Goal: Task Accomplishment & Management: Manage account settings

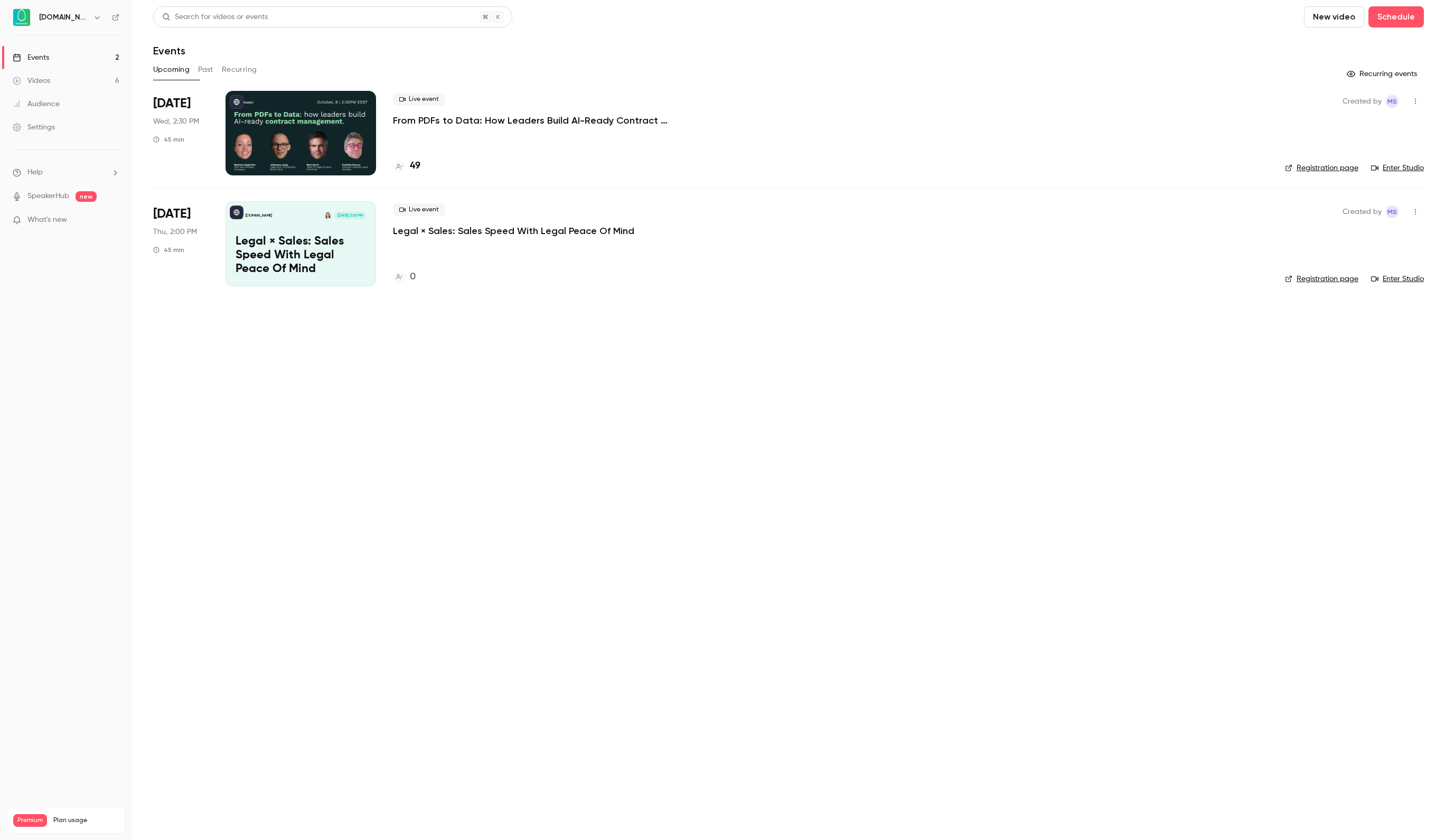
click at [420, 125] on p "From PDFs to Data: How Leaders Build AI-Ready Contract Management." at bounding box center [551, 120] width 317 height 13
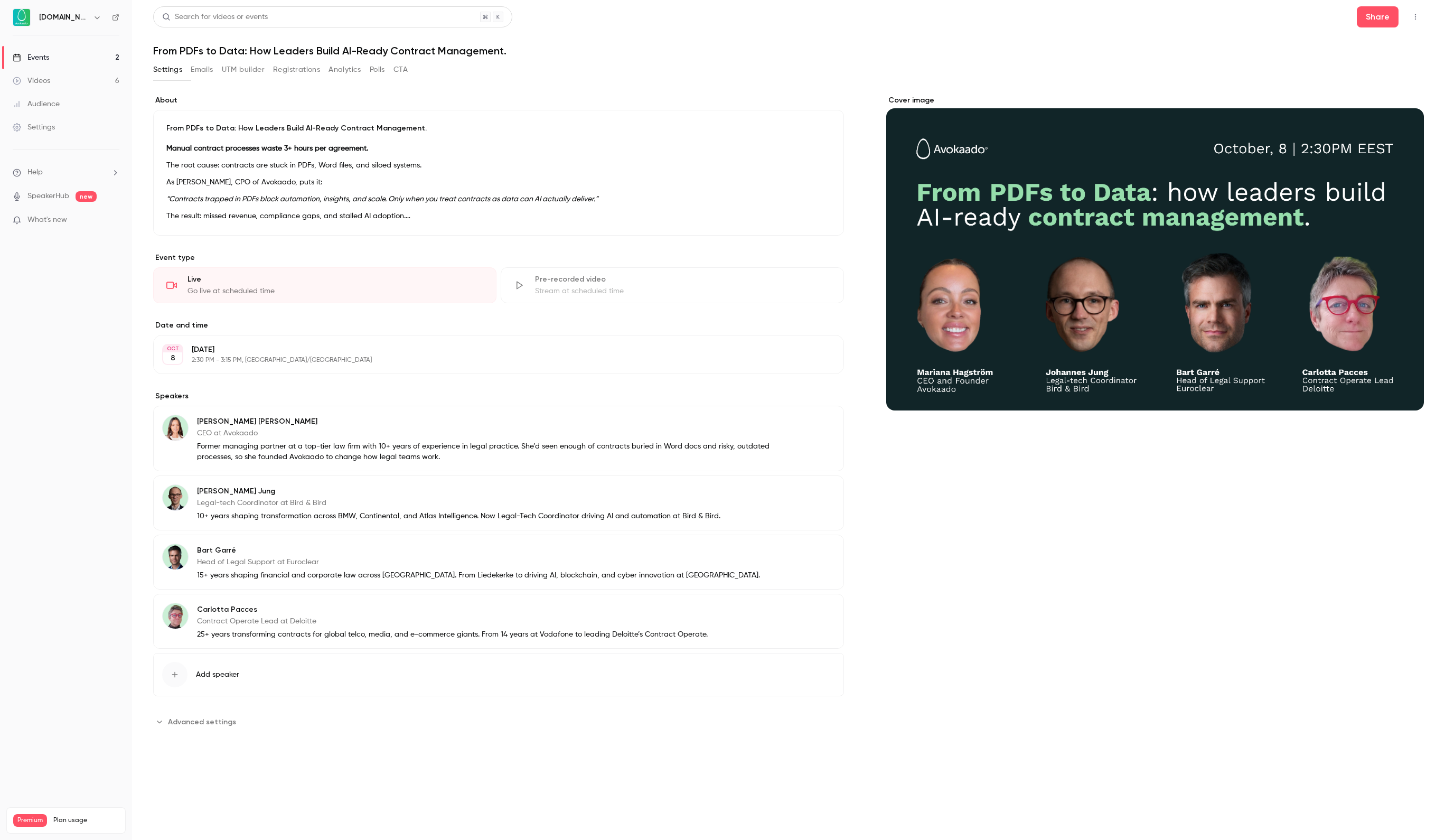
click at [312, 68] on button "Registrations" at bounding box center [297, 69] width 47 height 17
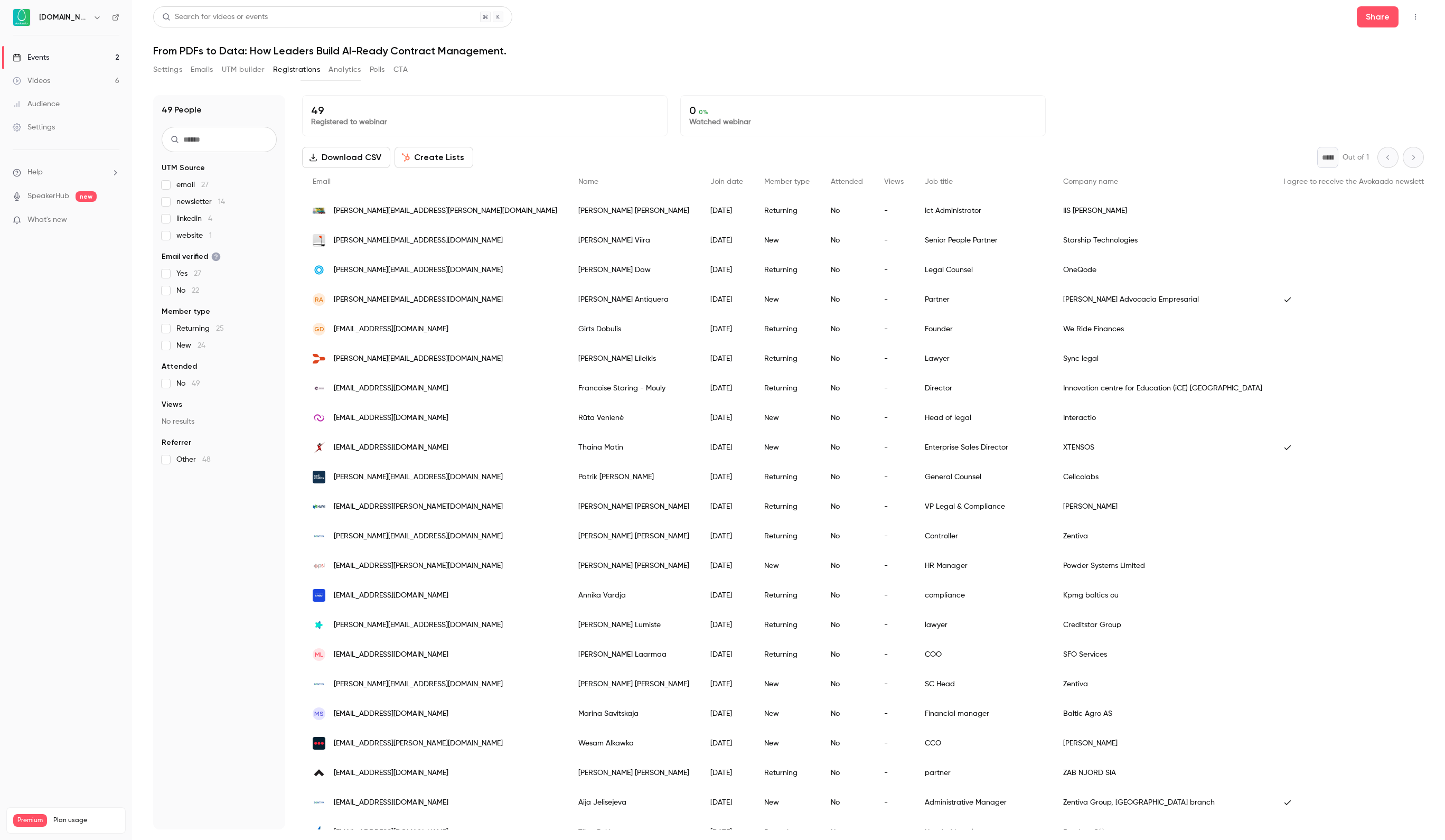
click at [78, 58] on link "Events 2" at bounding box center [66, 57] width 132 height 23
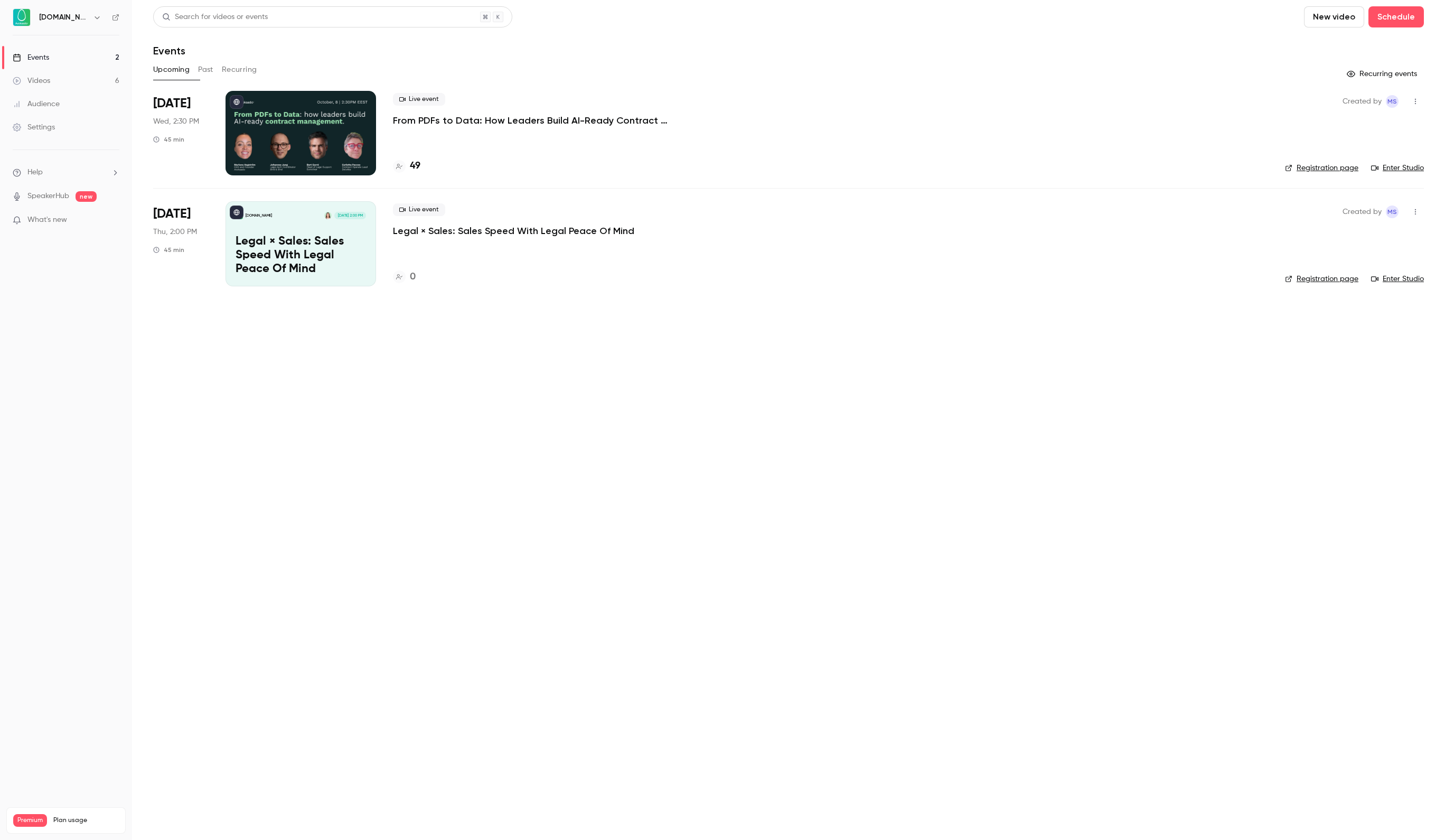
click at [278, 107] on div at bounding box center [301, 133] width 151 height 84
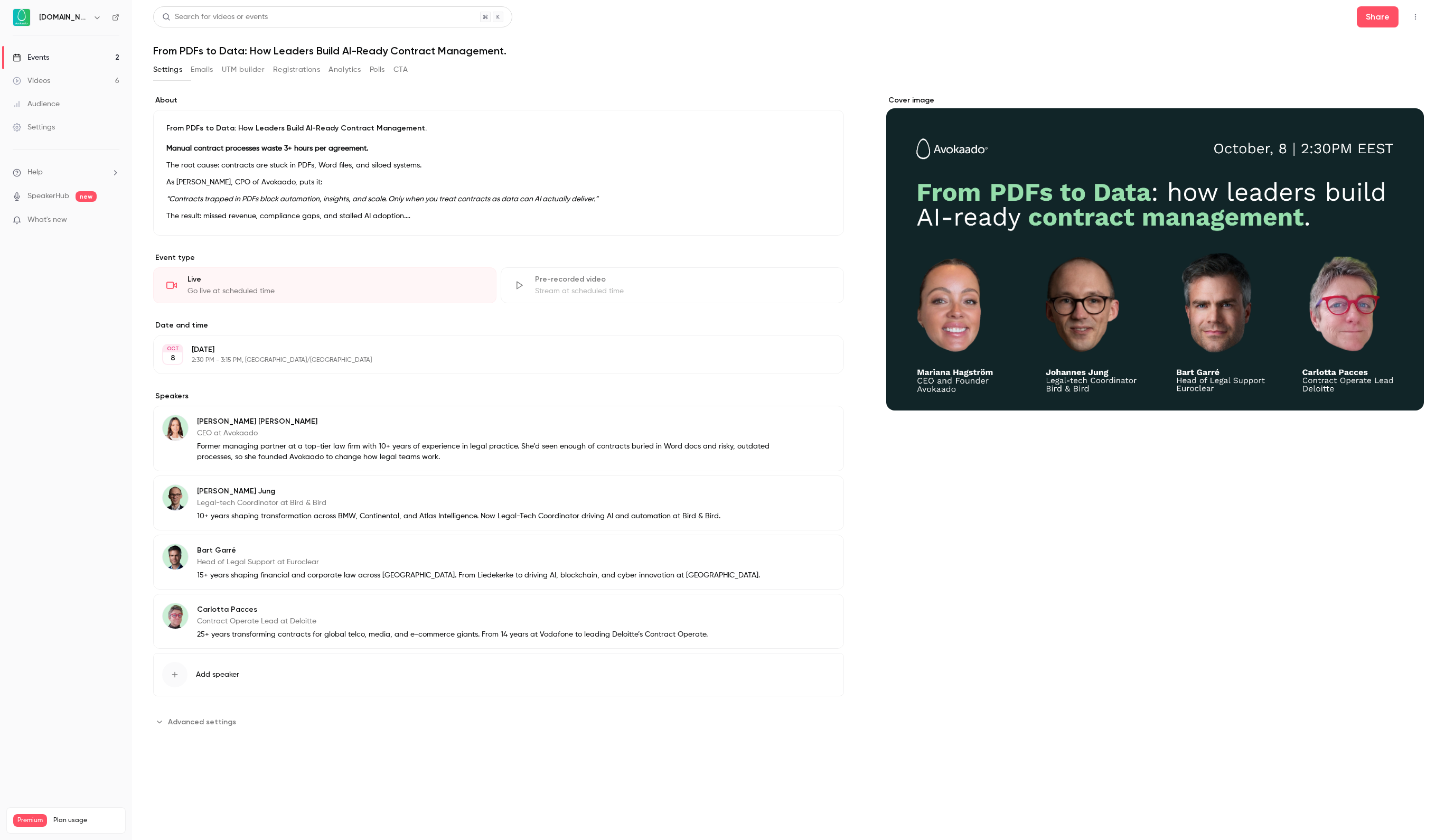
scroll to position [163, 0]
drag, startPoint x: 197, startPoint y: 591, endPoint x: 326, endPoint y: 607, distance: 130.0
click at [326, 521] on div "[PERSON_NAME] Legal-tech Coordinator at Bird & Bird 10+ years shaping transform…" at bounding box center [441, 502] width 558 height 37
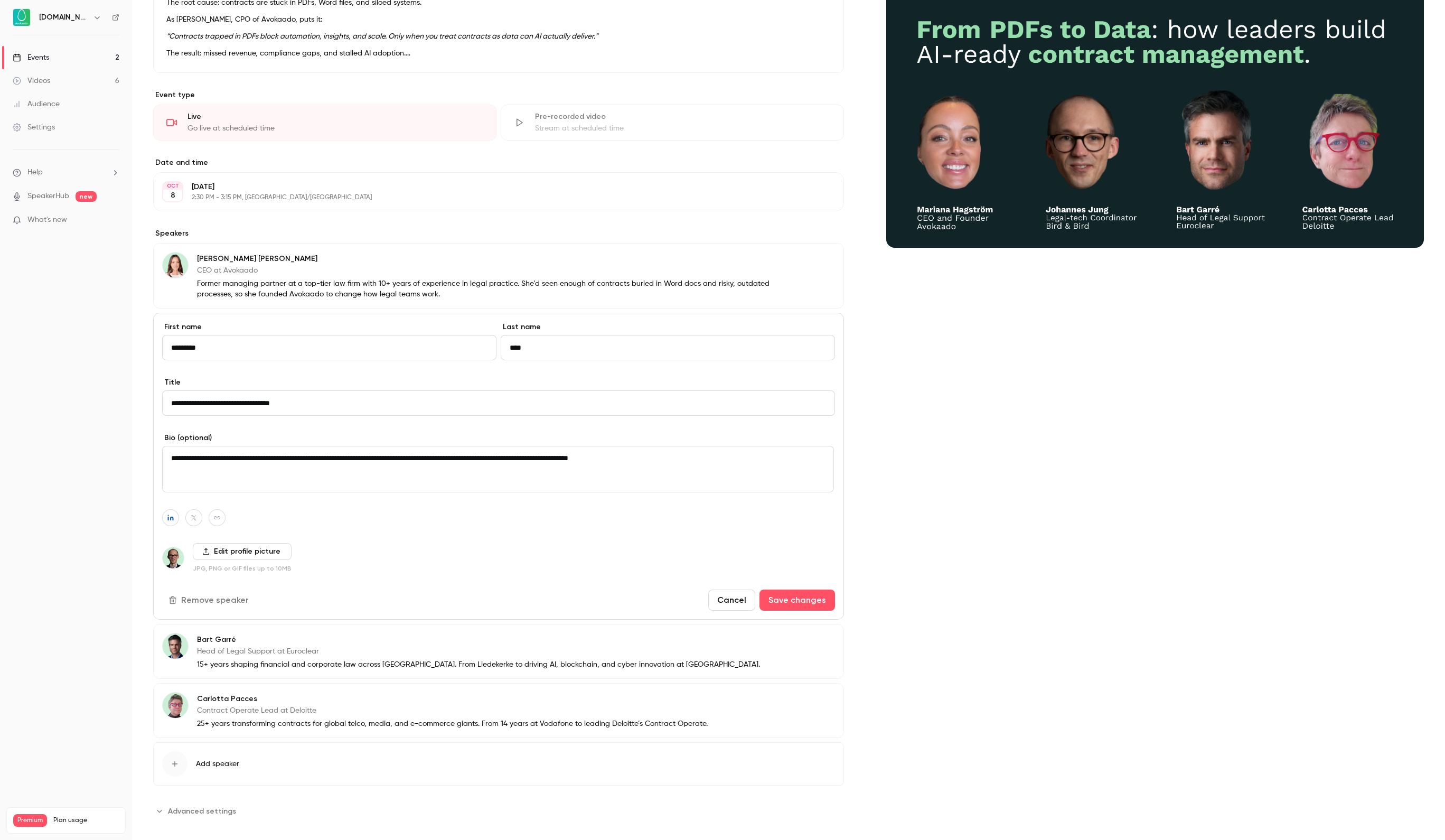
drag, startPoint x: 172, startPoint y: 701, endPoint x: 532, endPoint y: 704, distance: 360.0
click at [532, 492] on textarea "**********" at bounding box center [497, 469] width 672 height 47
drag, startPoint x: 532, startPoint y: 703, endPoint x: 741, endPoint y: 722, distance: 209.9
click at [741, 492] on textarea "**********" at bounding box center [497, 469] width 672 height 47
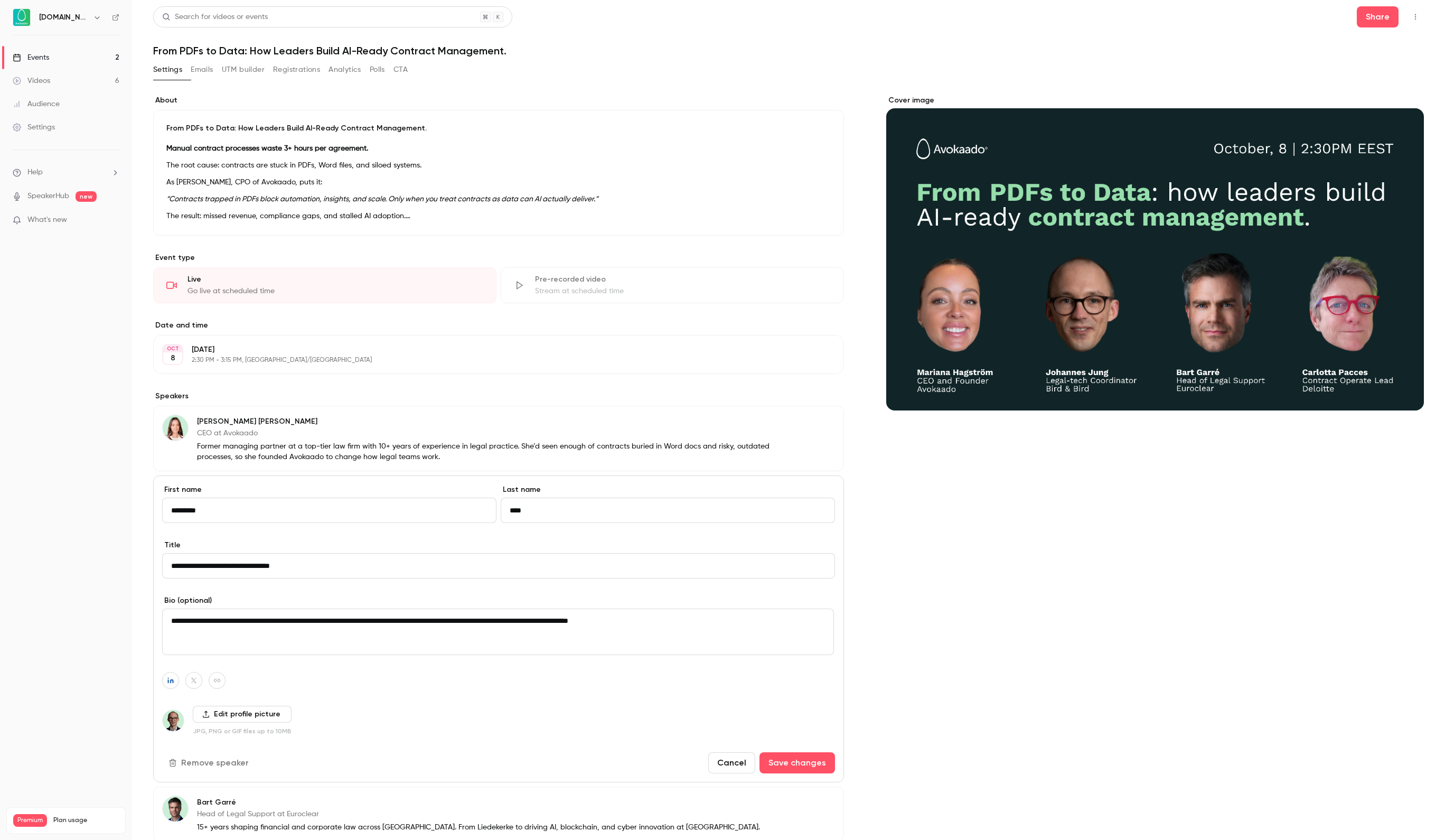
scroll to position [0, 0]
click at [71, 62] on link "Events 2" at bounding box center [66, 57] width 132 height 23
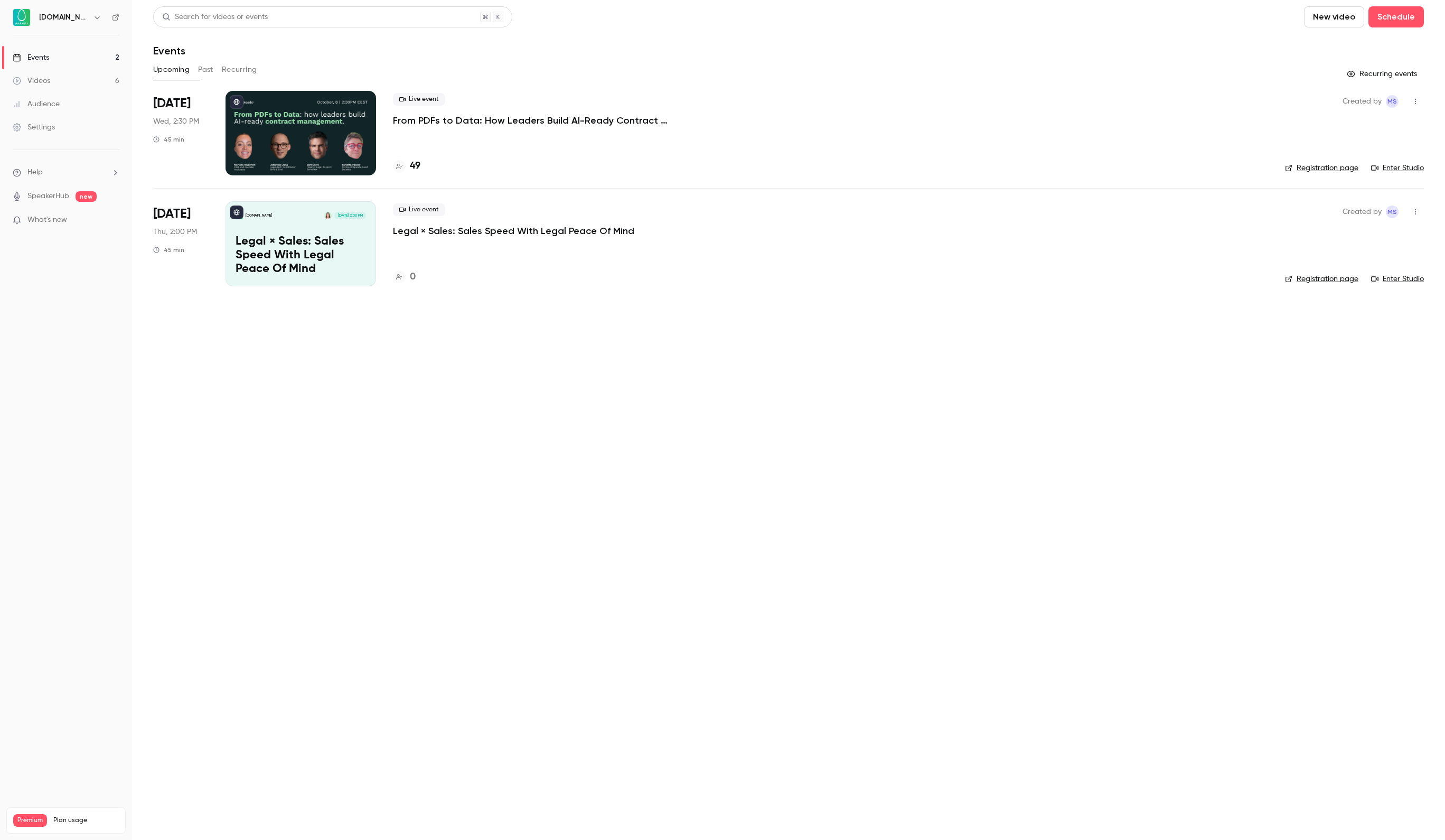
click at [334, 113] on div at bounding box center [301, 133] width 151 height 84
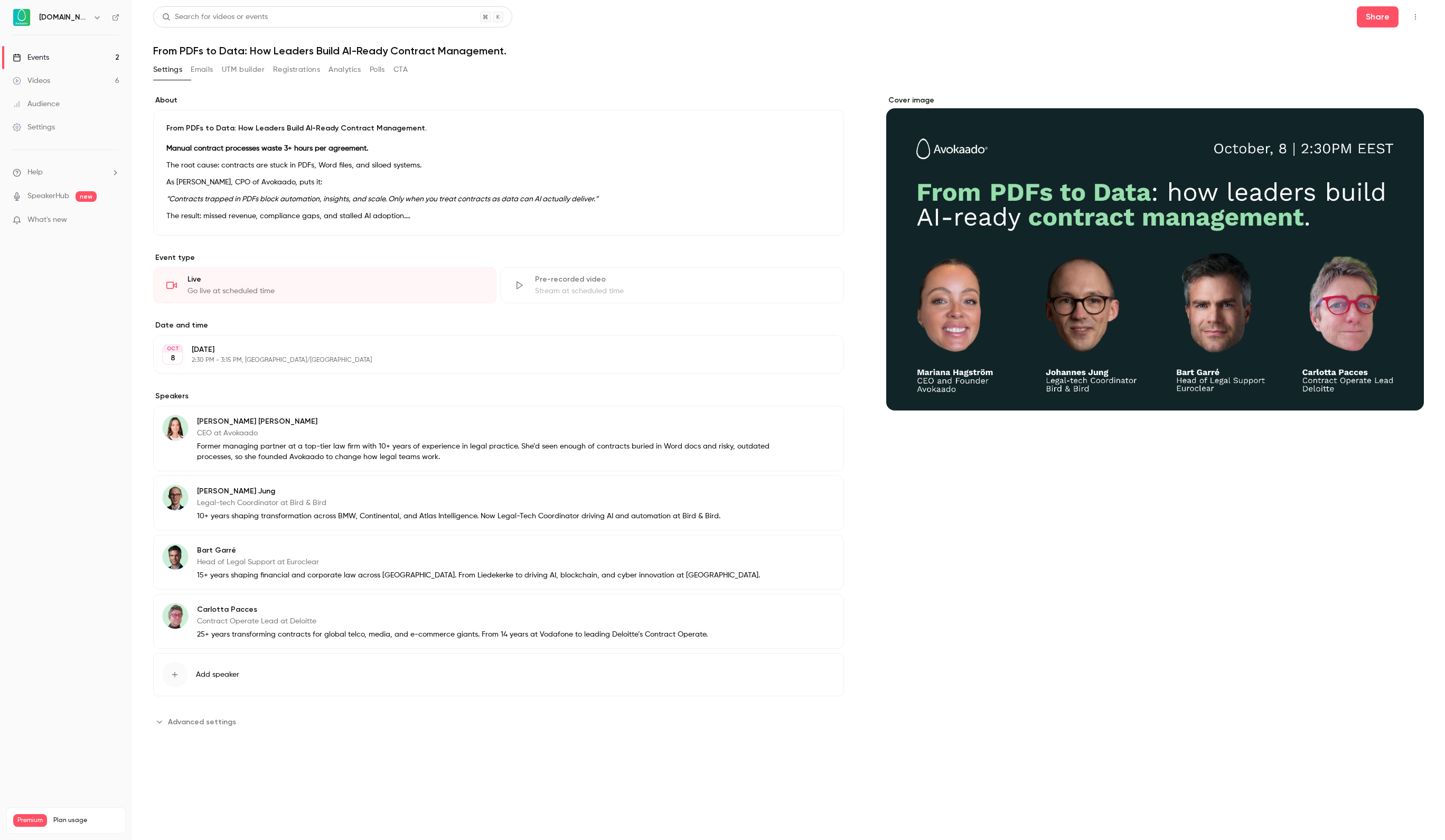
click at [317, 66] on button "Registrations" at bounding box center [297, 69] width 47 height 17
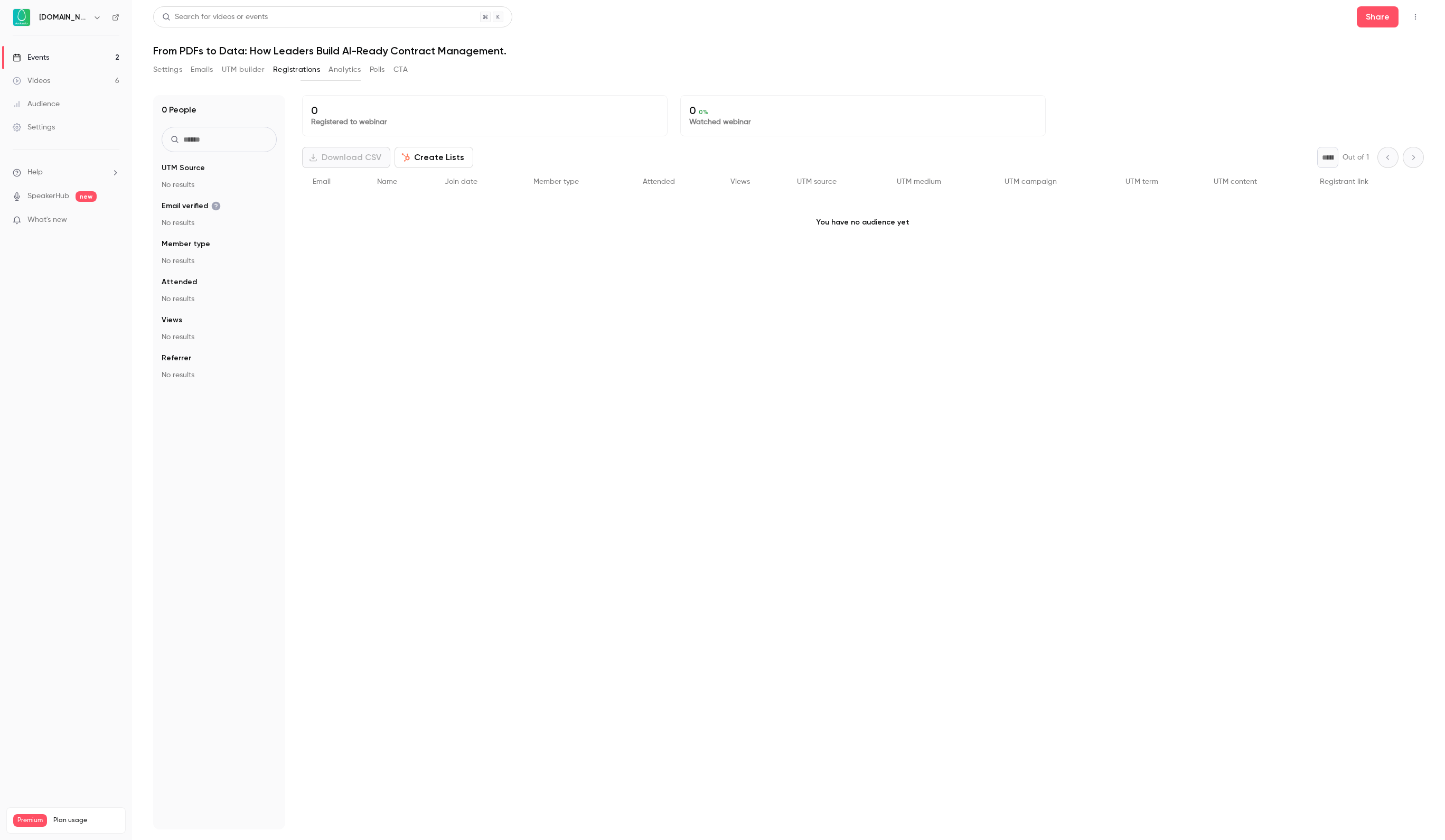
click at [284, 57] on div "Search for videos or events Share From PDFs to Data: How Leaders Build AI-Ready…" at bounding box center [788, 418] width 1270 height 823
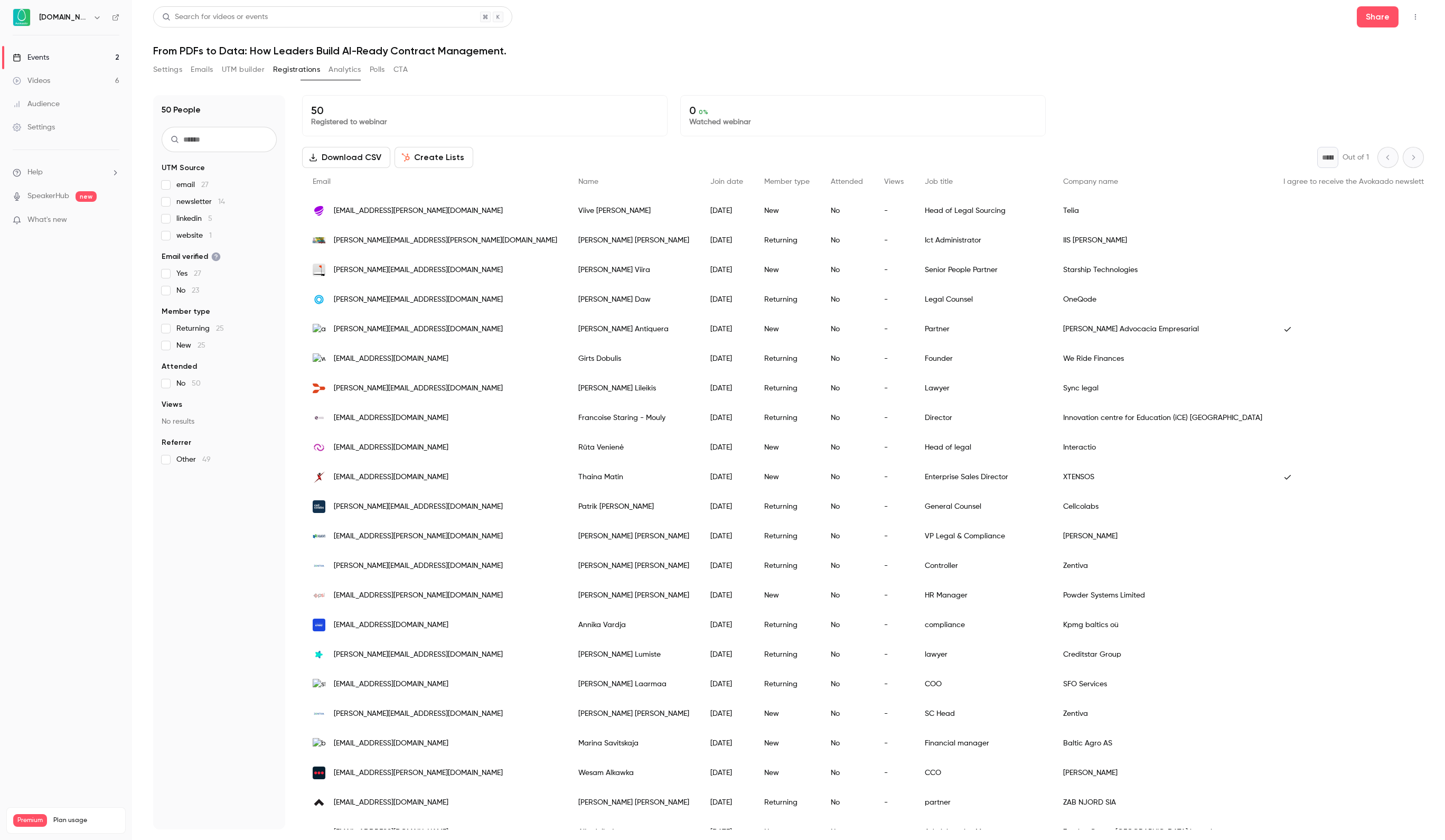
click at [265, 68] on button "UTM builder" at bounding box center [243, 69] width 43 height 17
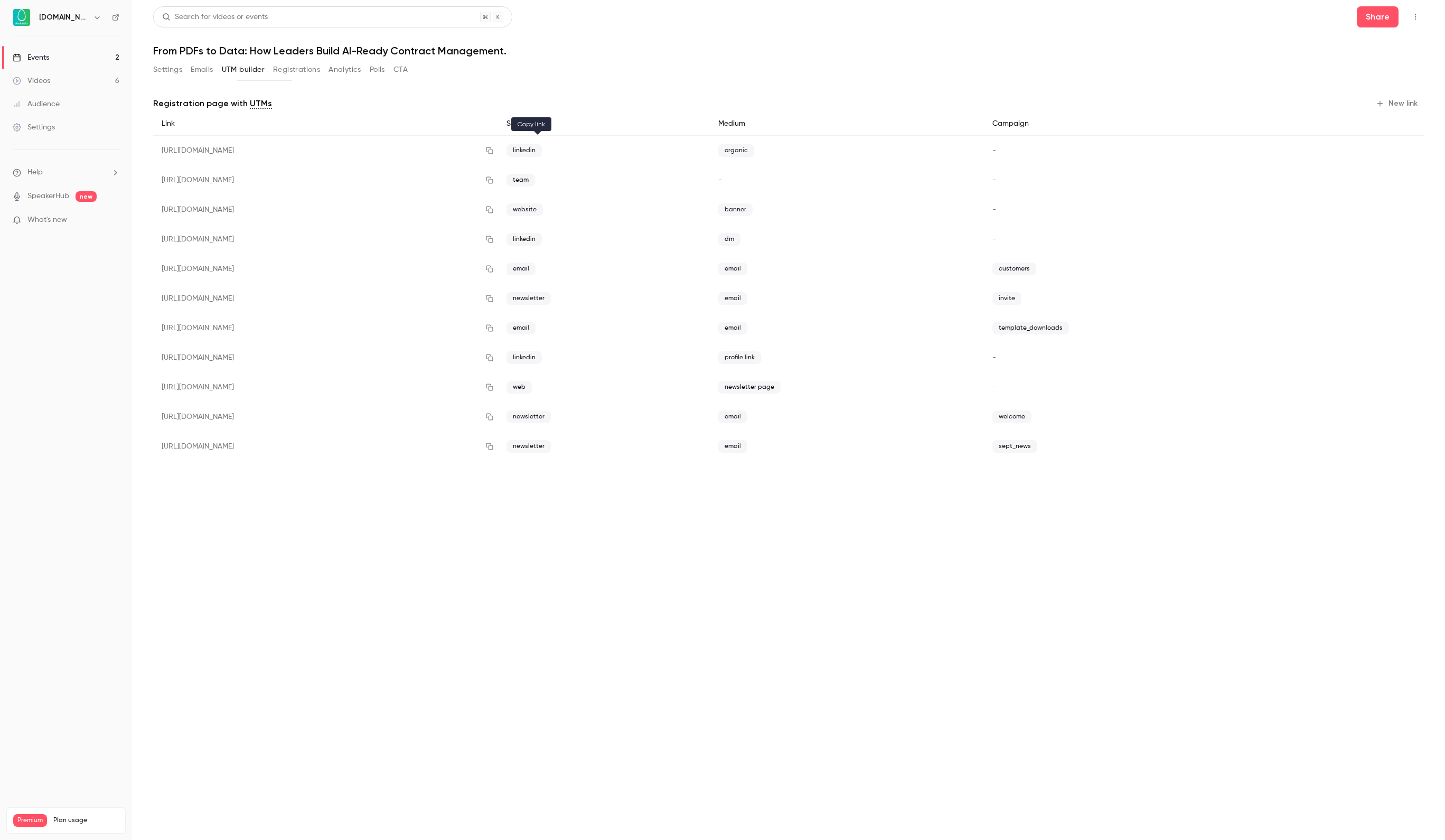
click at [494, 151] on icon "button" at bounding box center [490, 150] width 9 height 7
click at [103, 56] on link "Events 2" at bounding box center [66, 57] width 132 height 23
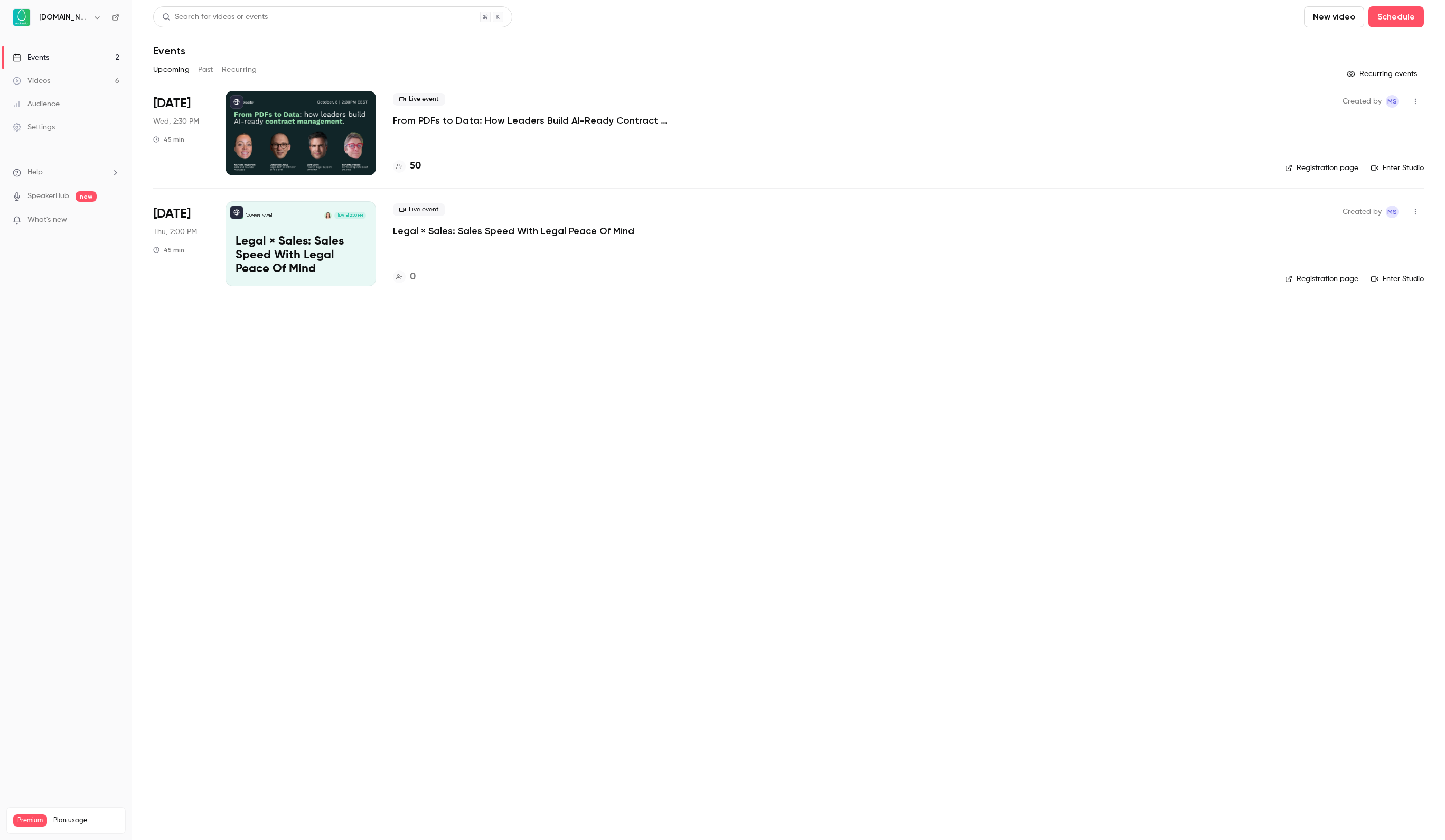
click at [304, 121] on div at bounding box center [301, 133] width 151 height 84
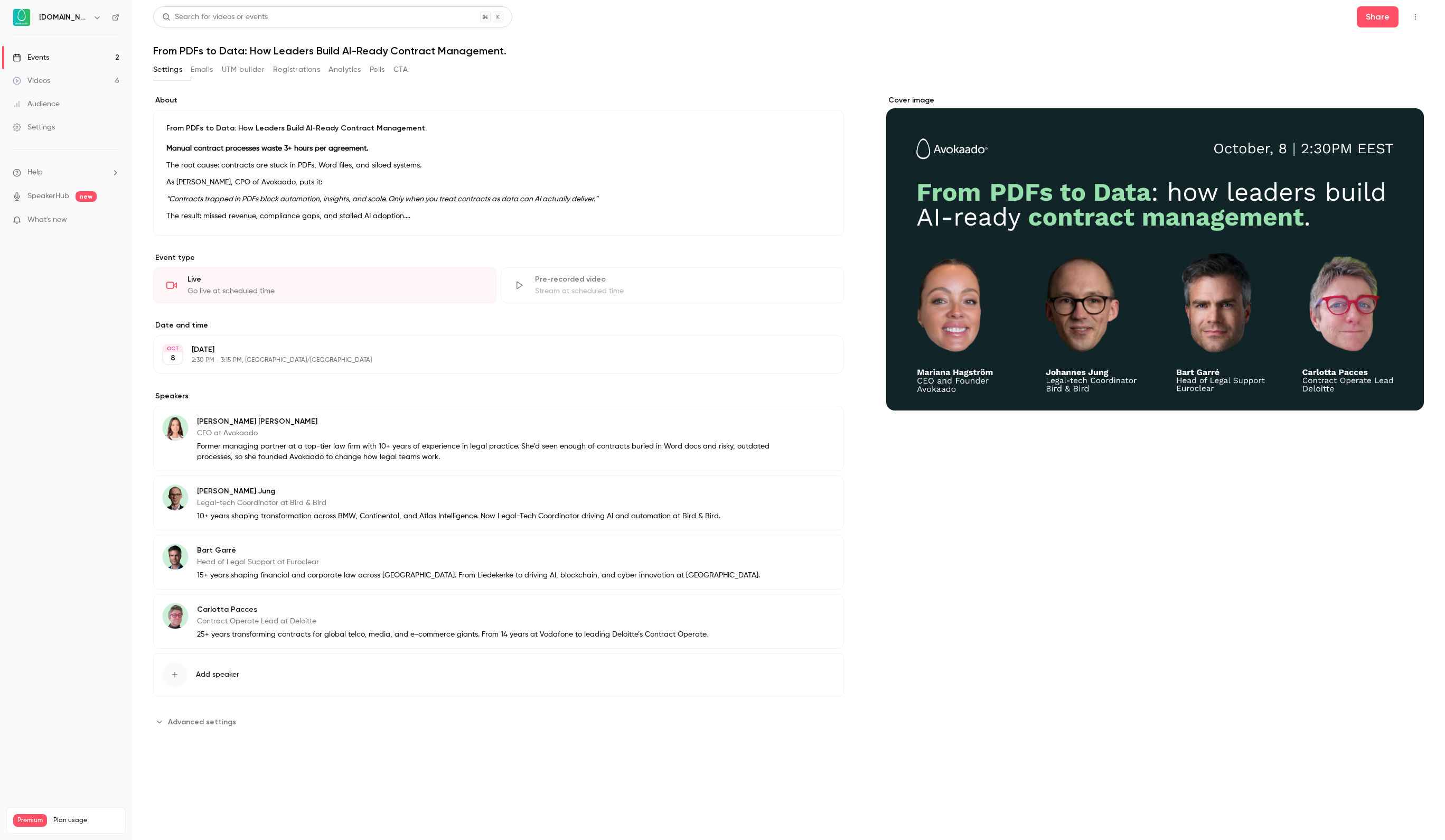
click at [320, 71] on button "Registrations" at bounding box center [297, 69] width 47 height 17
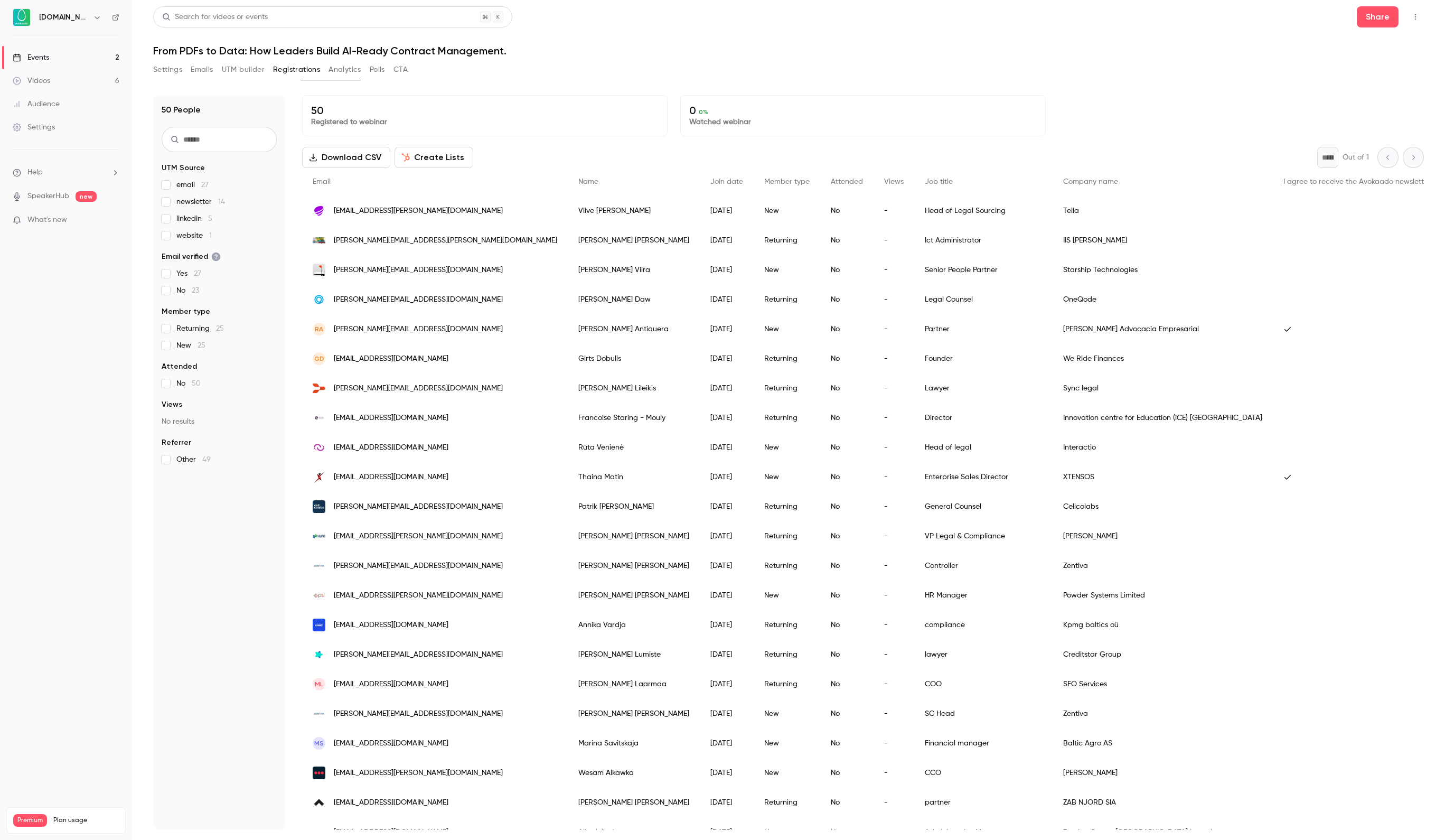
click at [204, 216] on span "linkedin 5" at bounding box center [193, 218] width 36 height 10
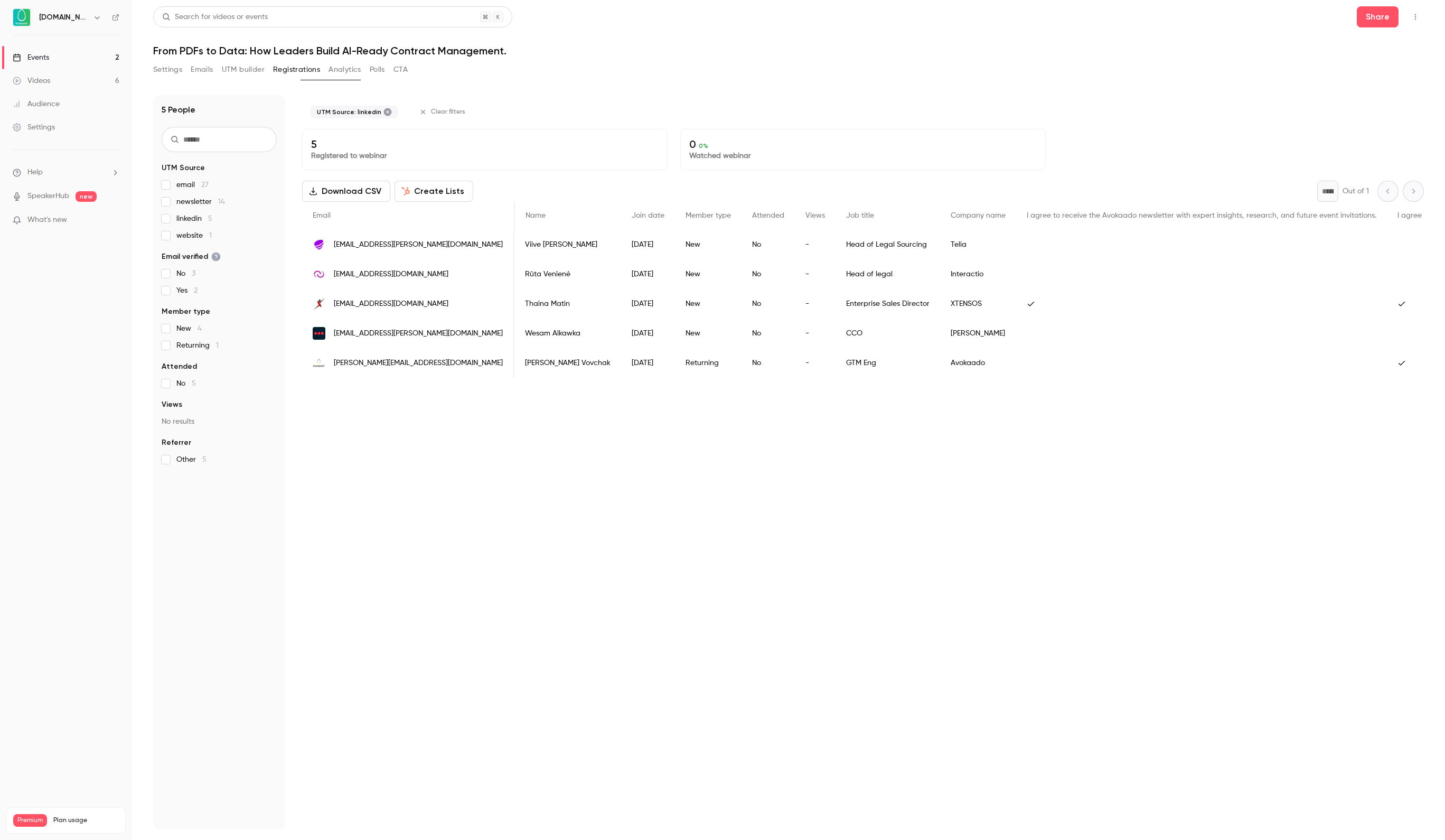
scroll to position [0, 3]
